Goal: Information Seeking & Learning: Learn about a topic

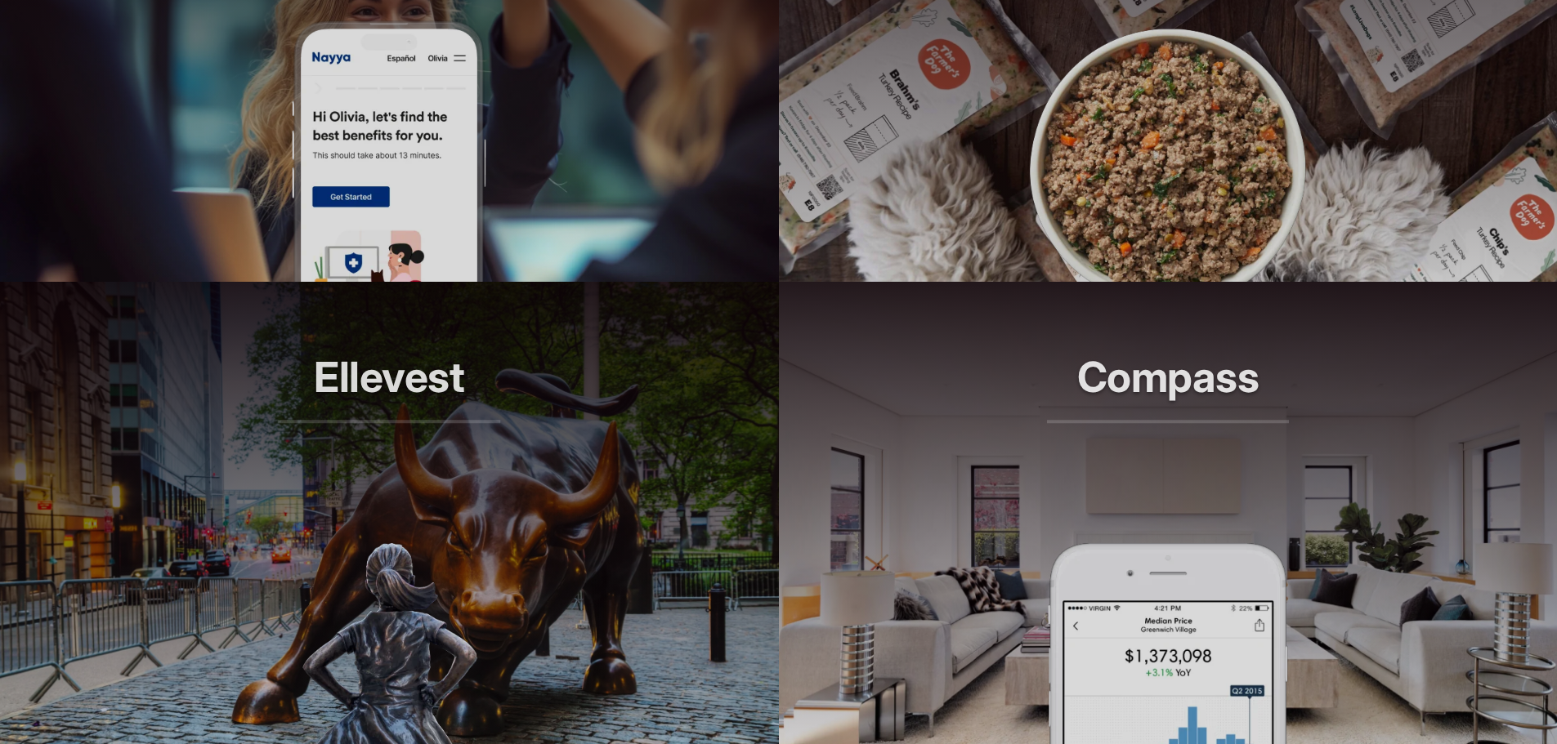
scroll to position [1458, 0]
click at [1005, 238] on article "The Farmer's Dog Longer lives, one bowl at a time." at bounding box center [1168, 19] width 779 height 523
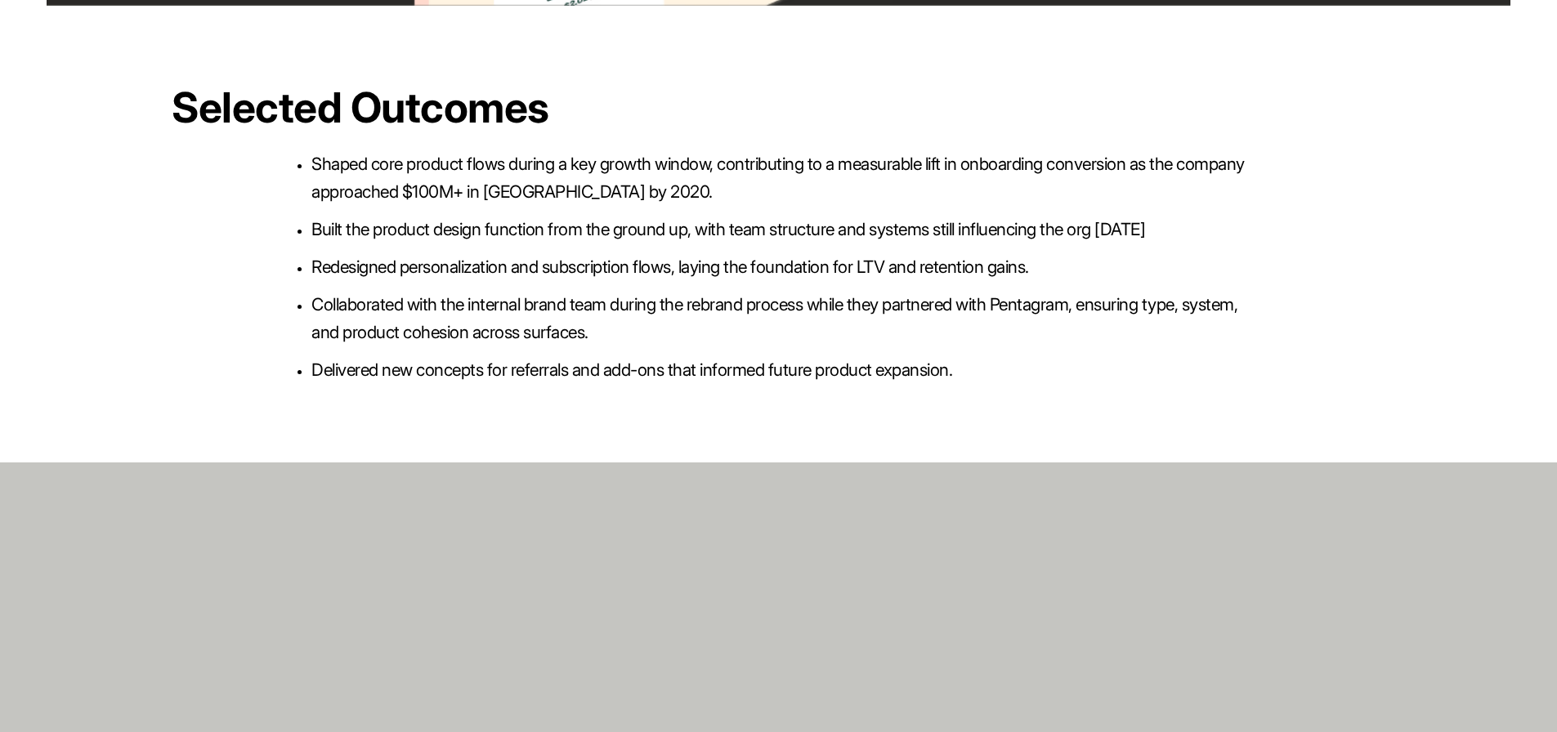
scroll to position [4425, 0]
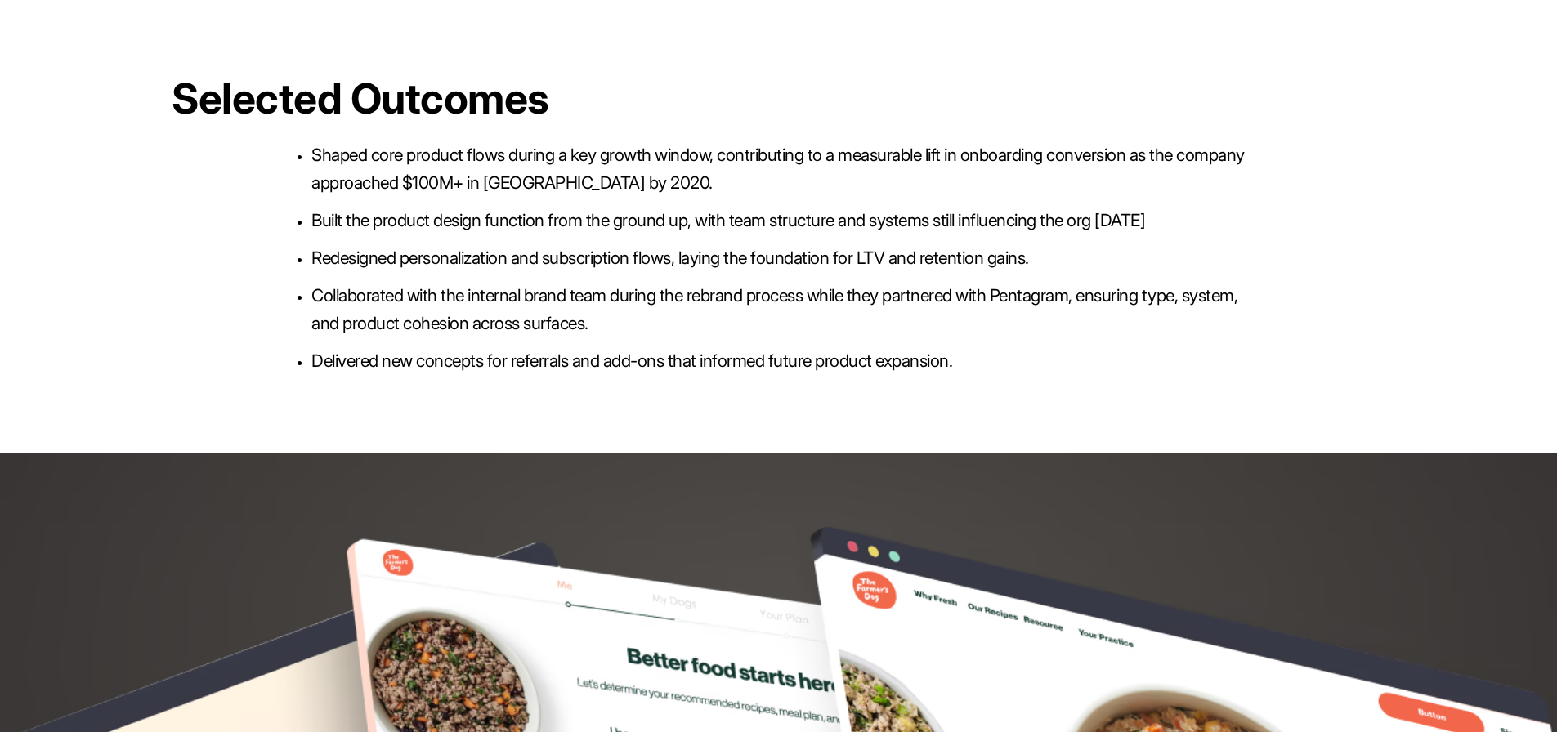
click at [749, 244] on p "Redesigned personalization and subscription flows, laying the foundation for LT…" at bounding box center [778, 258] width 934 height 28
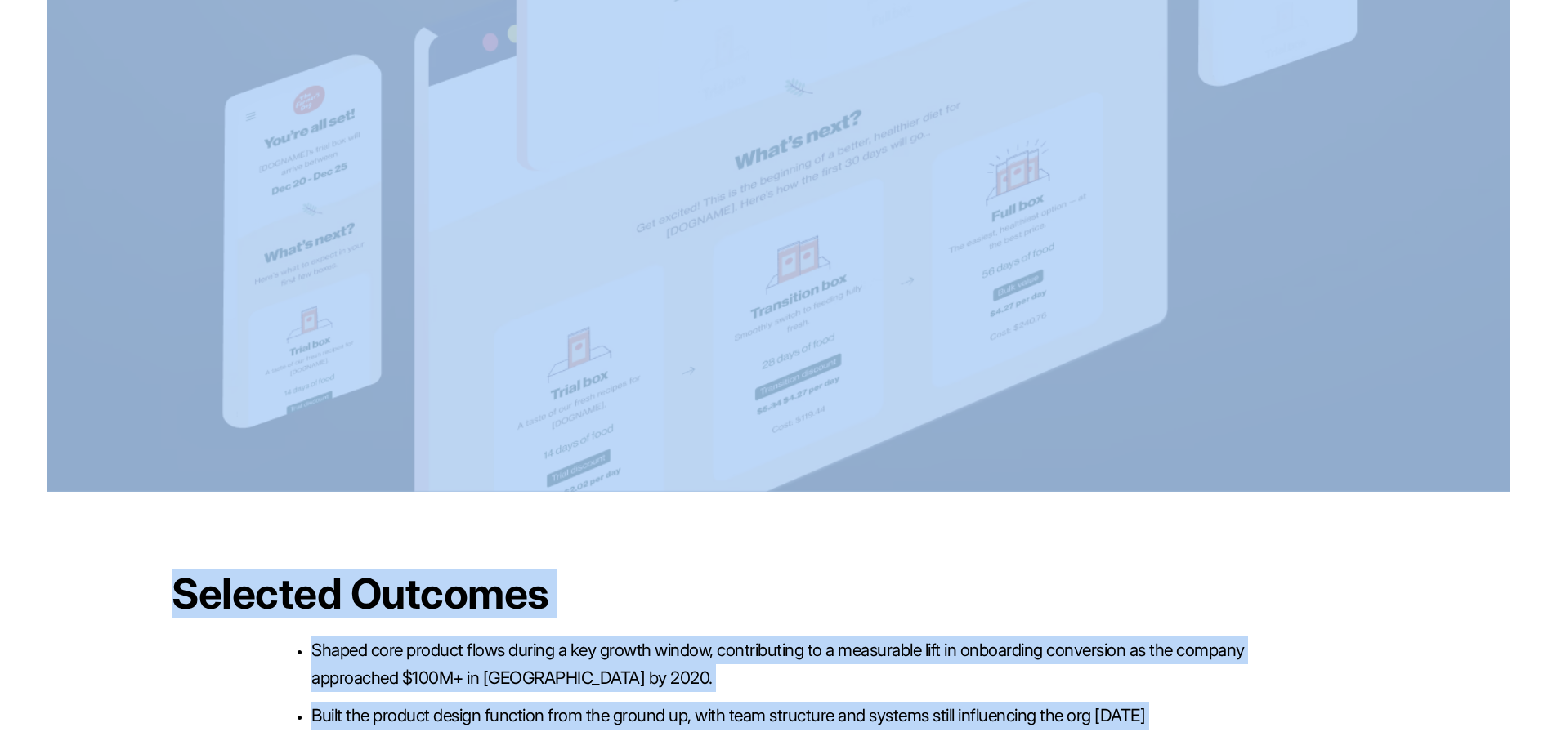
drag, startPoint x: 749, startPoint y: 209, endPoint x: 952, endPoint y: -99, distance: 368.8
